Goal: Task Accomplishment & Management: Use online tool/utility

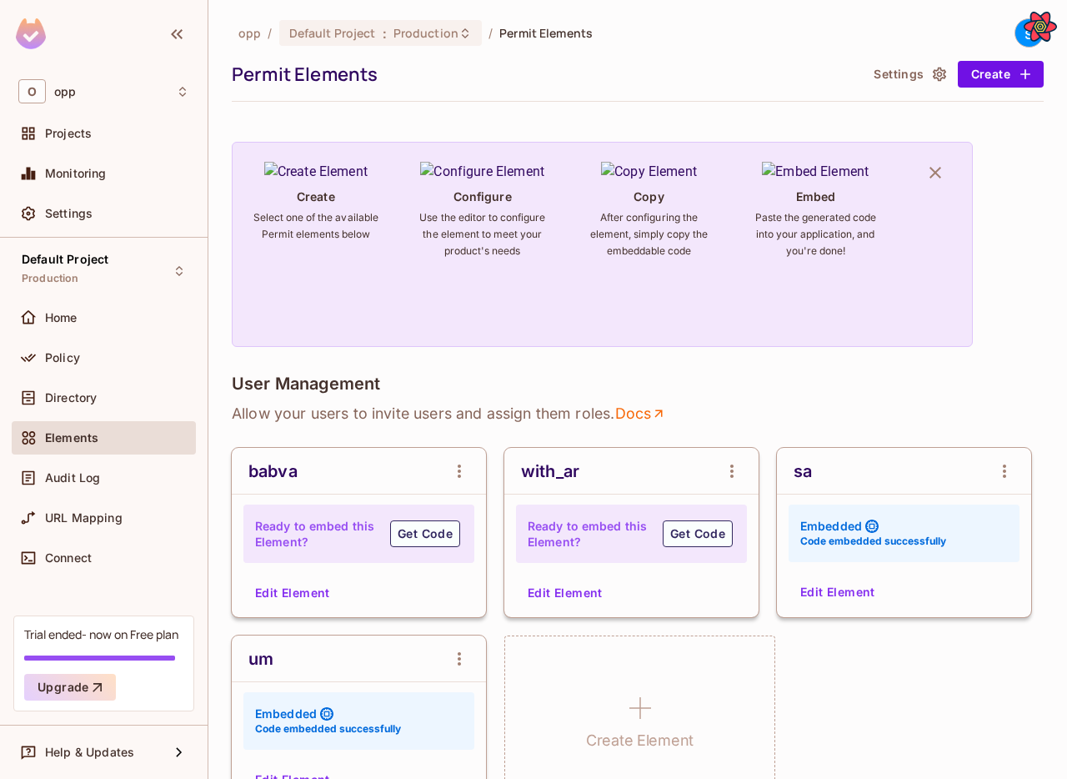
scroll to position [128, 0]
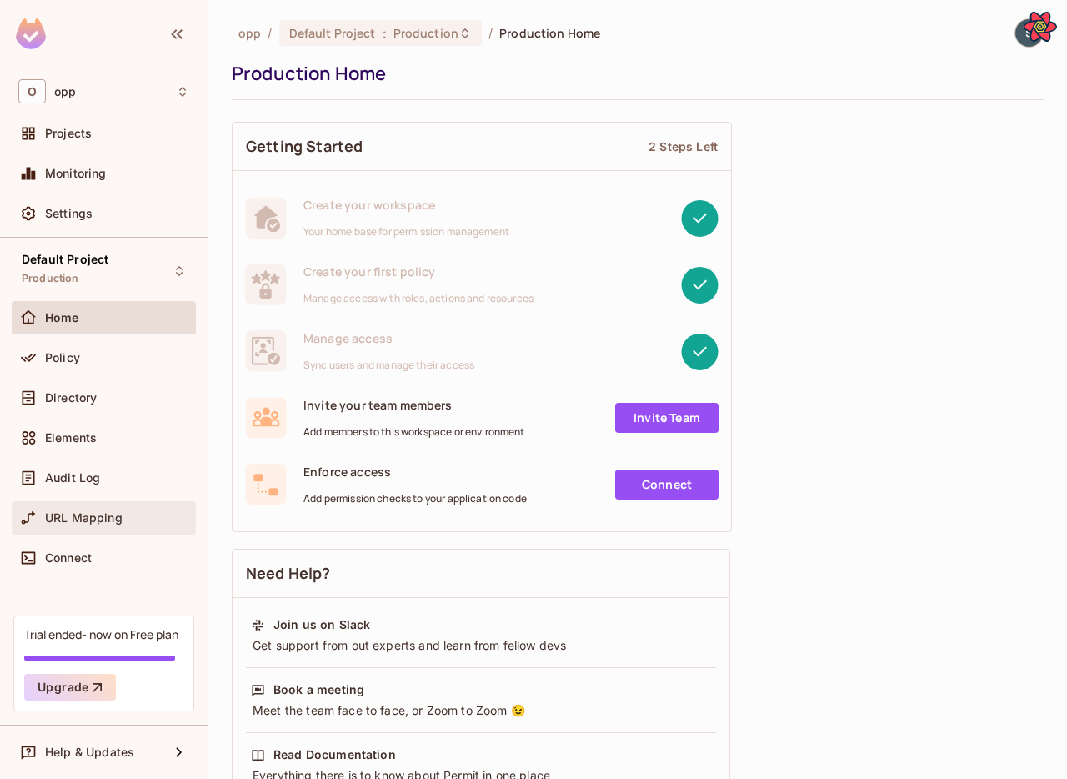
click at [88, 508] on div "URL Mapping" at bounding box center [103, 518] width 171 height 20
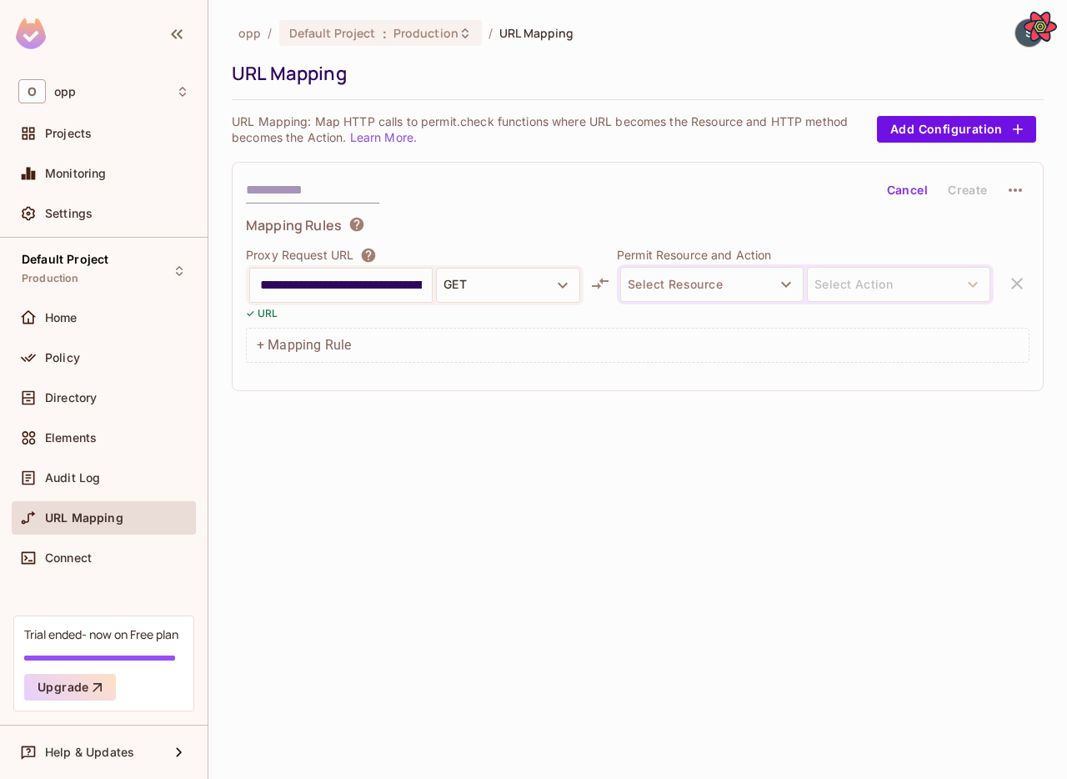
scroll to position [0, 40]
type input "**********"
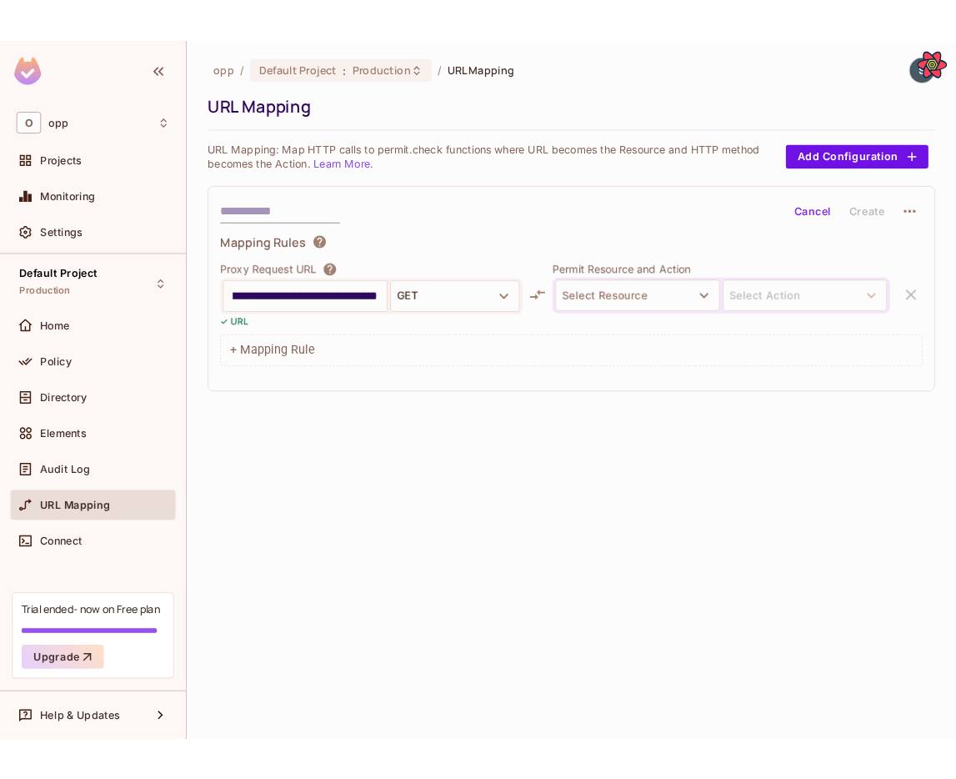
scroll to position [0, 0]
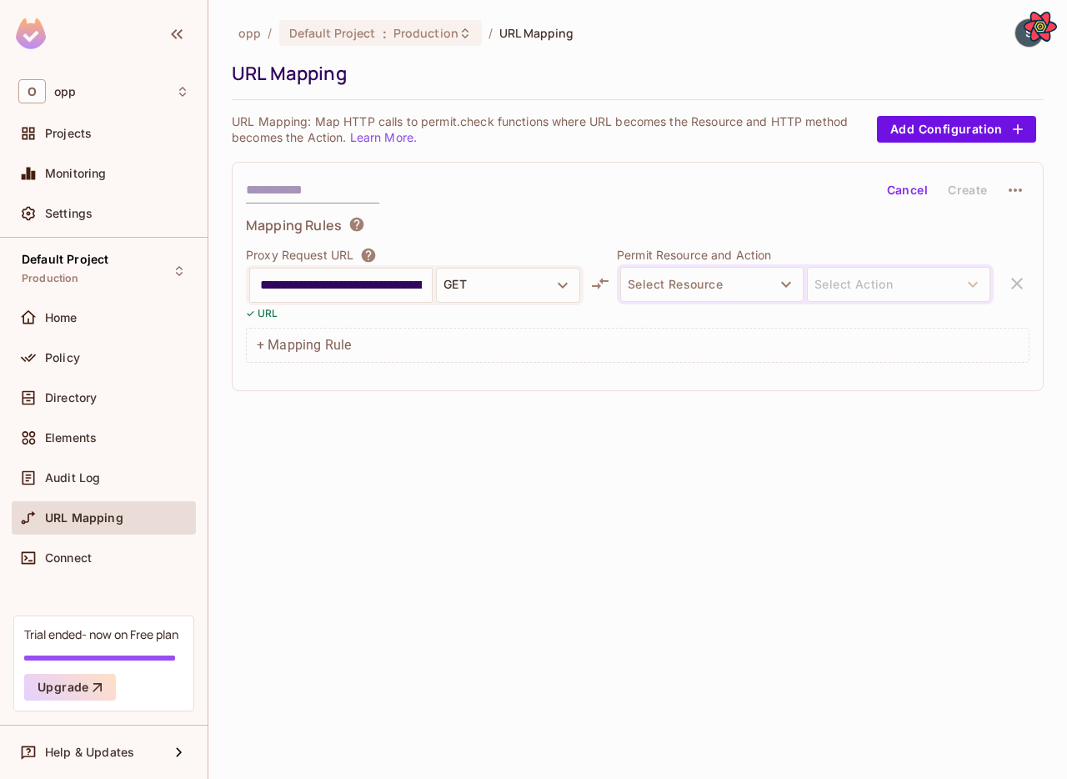
click at [352, 186] on input "text" at bounding box center [312, 190] width 133 height 27
type input "**"
click at [703, 277] on button "Select Resource" at bounding box center [711, 284] width 183 height 35
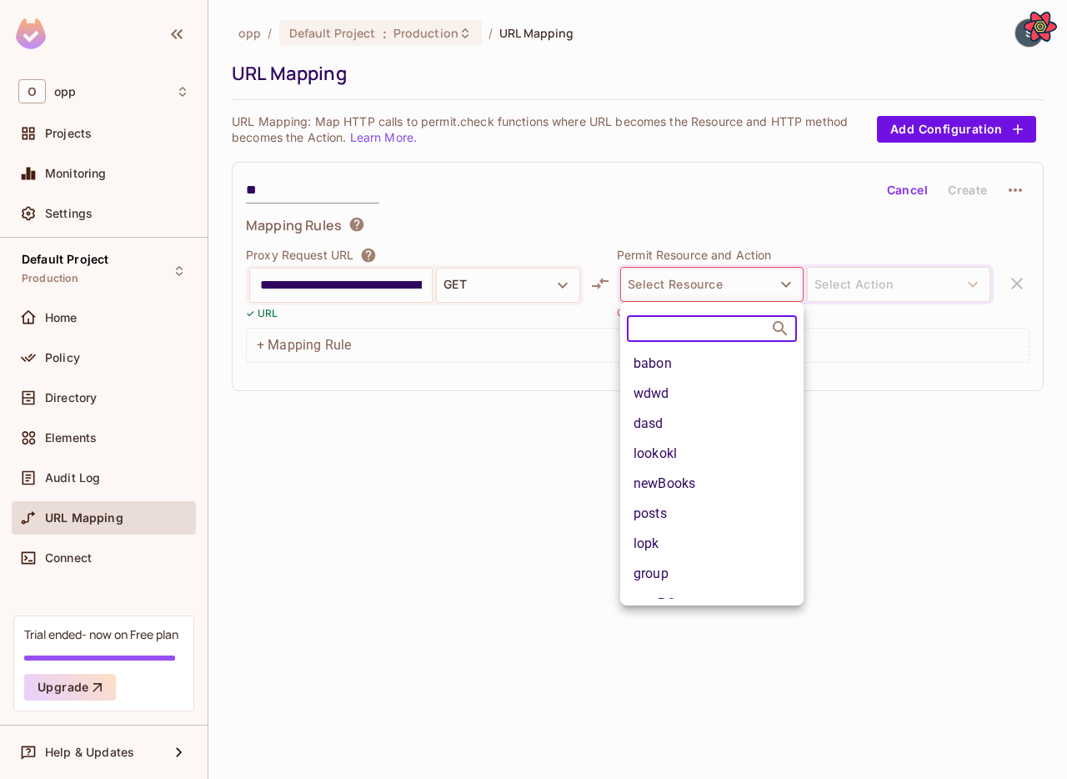
click at [673, 359] on li "babon" at bounding box center [711, 363] width 183 height 30
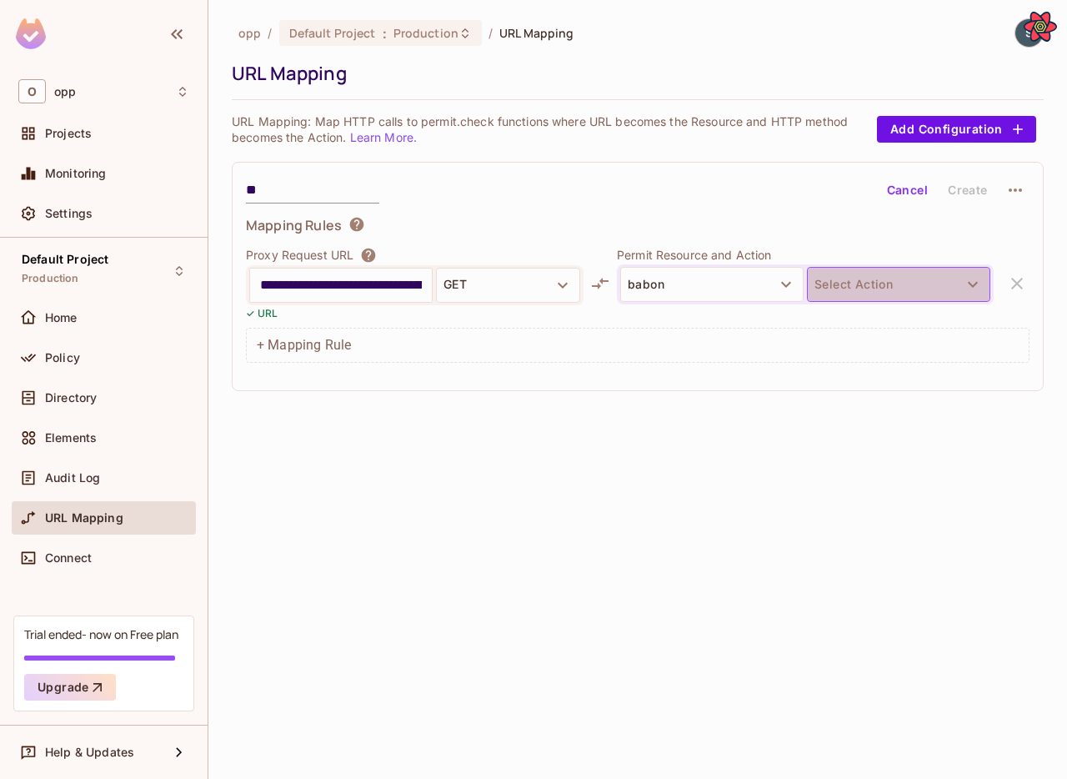
click at [868, 282] on button "Select Action" at bounding box center [898, 284] width 183 height 35
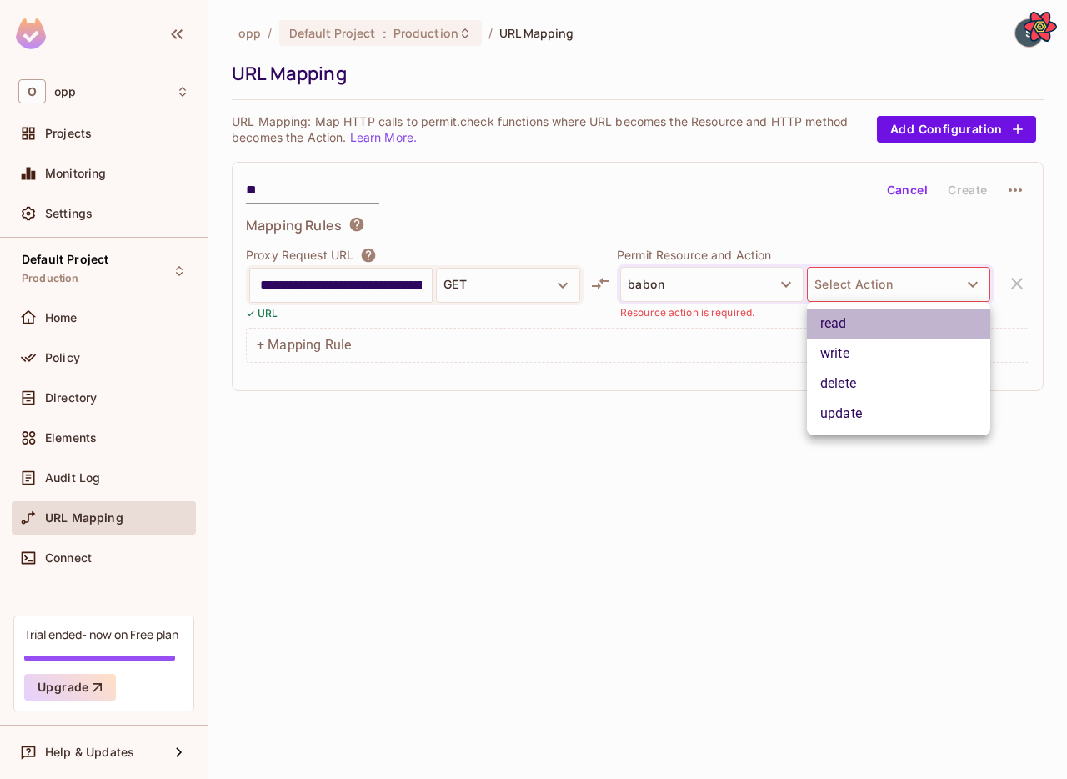
click at [848, 336] on li "read" at bounding box center [898, 323] width 183 height 30
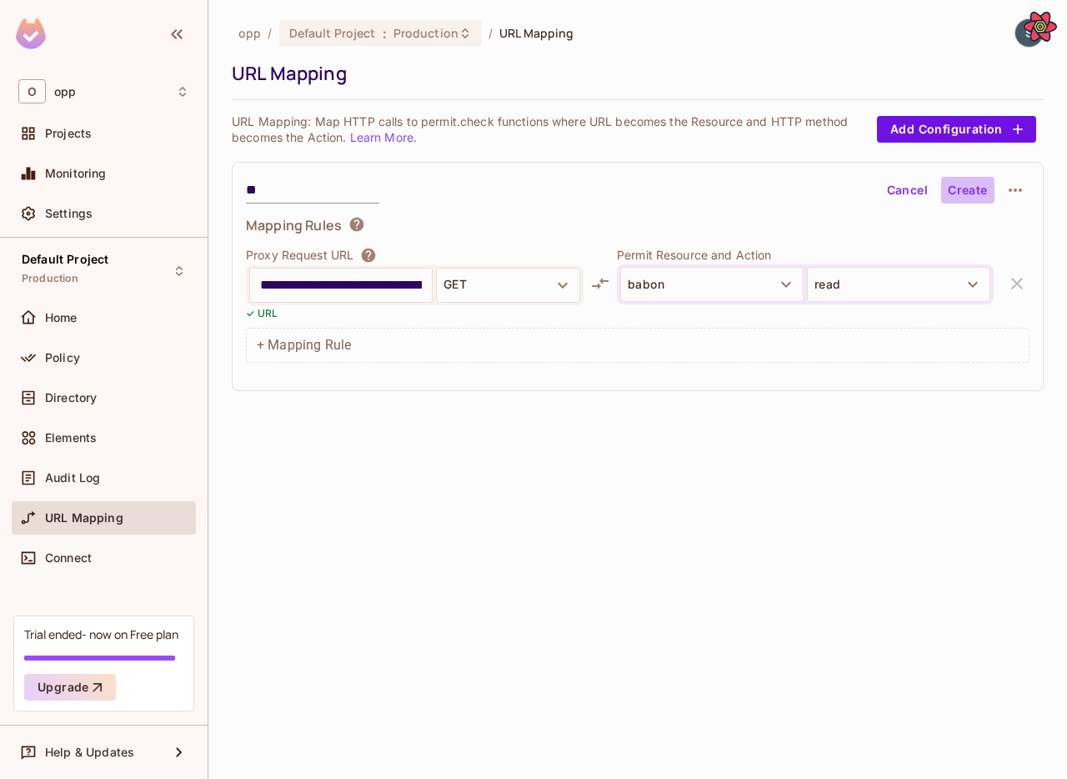
click at [966, 199] on button "Create" at bounding box center [967, 190] width 53 height 27
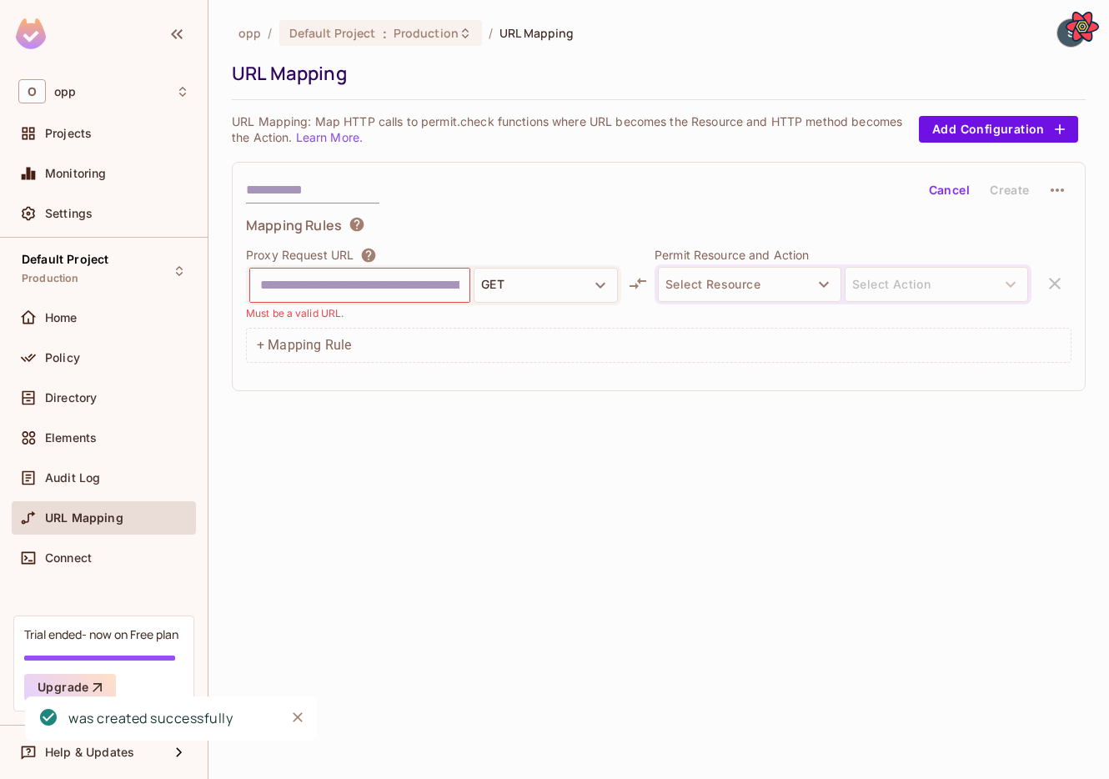
click at [967, 450] on div "opp / Default Project : Production / URL Mapping URL Mapping URL Mapping: Map H…" at bounding box center [658, 389] width 900 height 779
click at [1052, 641] on div "opp / Default Project : Production / URL Mapping URL Mapping URL Mapping: Map H…" at bounding box center [658, 389] width 900 height 779
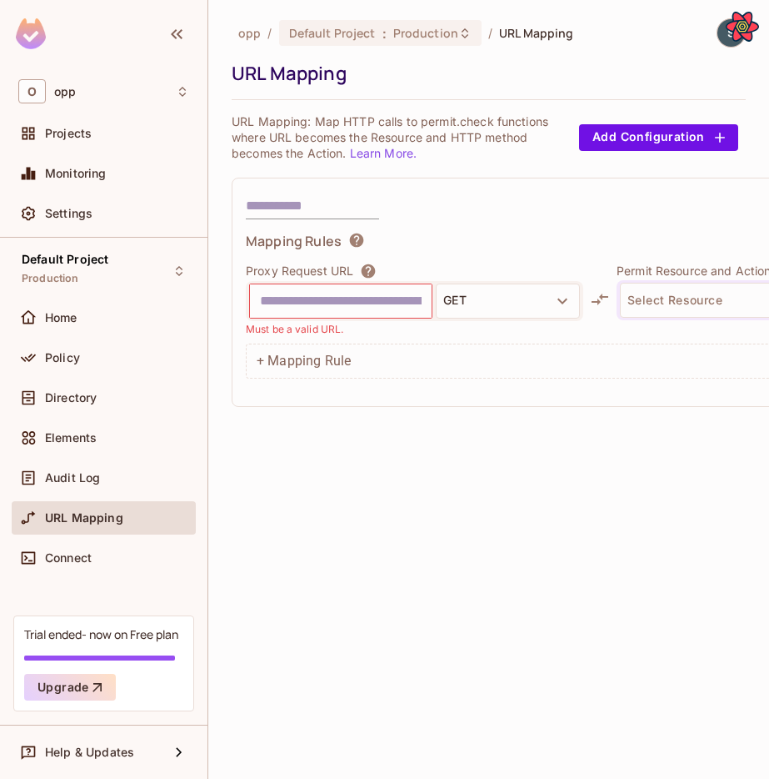
click at [720, 43] on div at bounding box center [731, 32] width 29 height 29
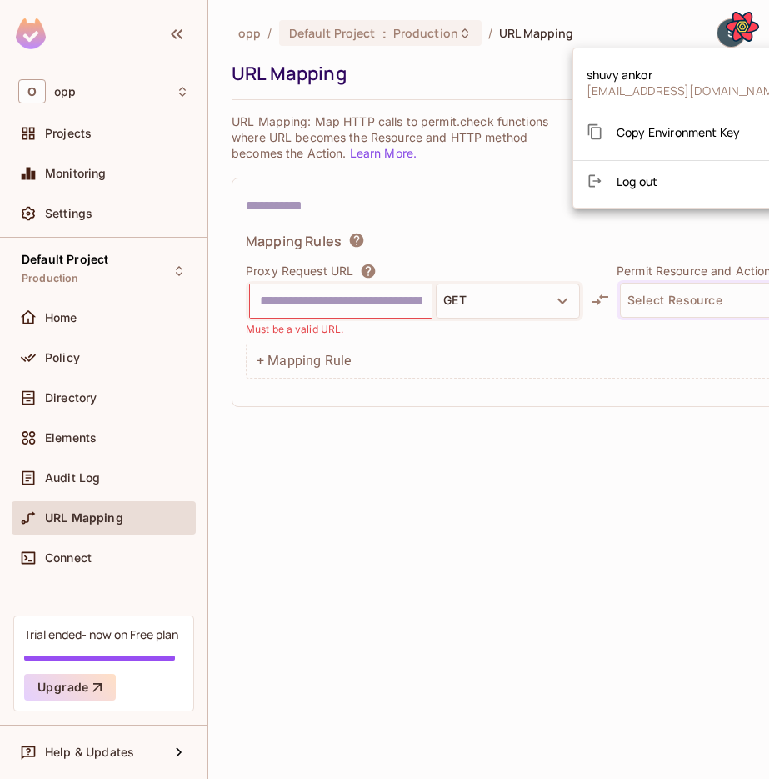
click at [688, 124] on span "Copy Environment Key" at bounding box center [678, 132] width 123 height 16
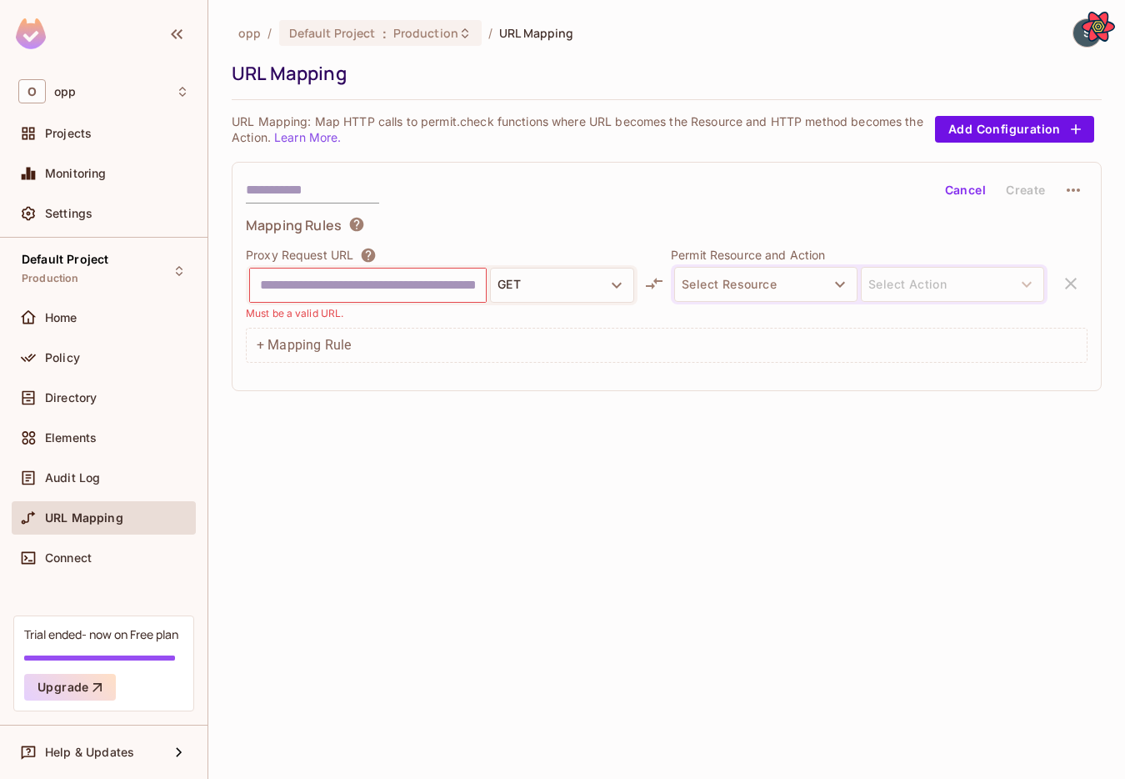
click at [1066, 498] on div "opp / Default Project : Production / URL Mapping URL Mapping URL Mapping: Map H…" at bounding box center [666, 389] width 917 height 779
